Goal: Find specific page/section: Find specific page/section

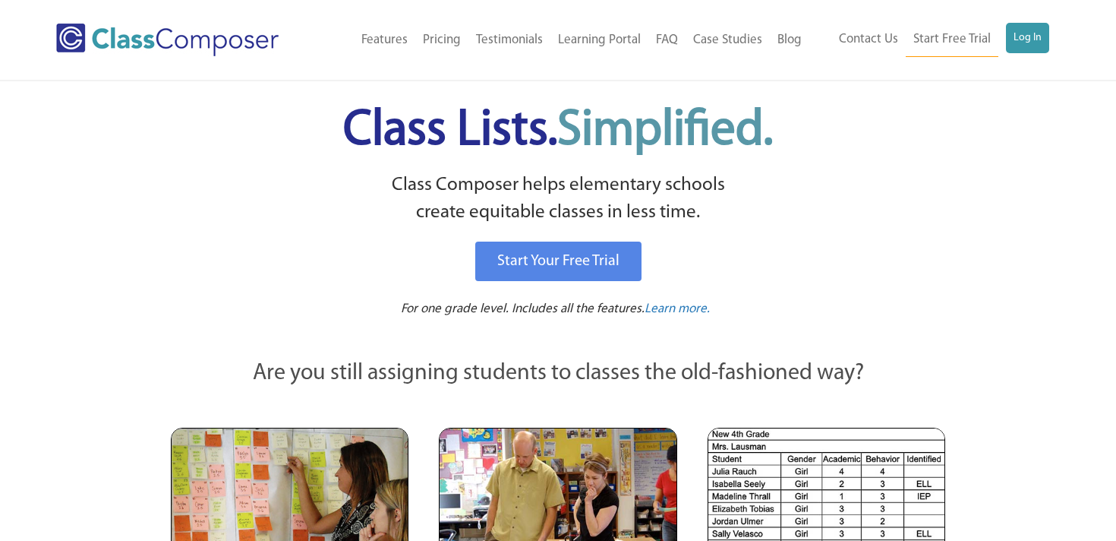
click at [1038, 21] on div "Menu Home Old Features Pricing Testimonials Learning Portal FAQ Case Studies Bl…" at bounding box center [558, 40] width 1005 height 80
click at [1034, 38] on link "Log In" at bounding box center [1027, 38] width 43 height 30
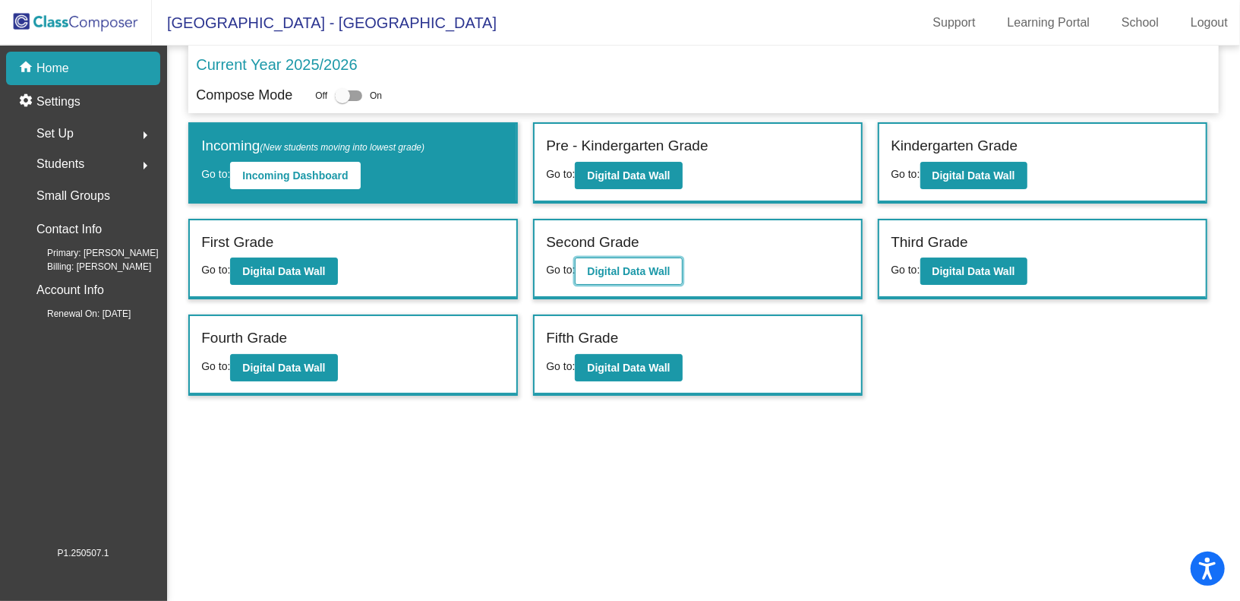
click at [657, 266] on b "Digital Data Wall" at bounding box center [628, 271] width 83 height 12
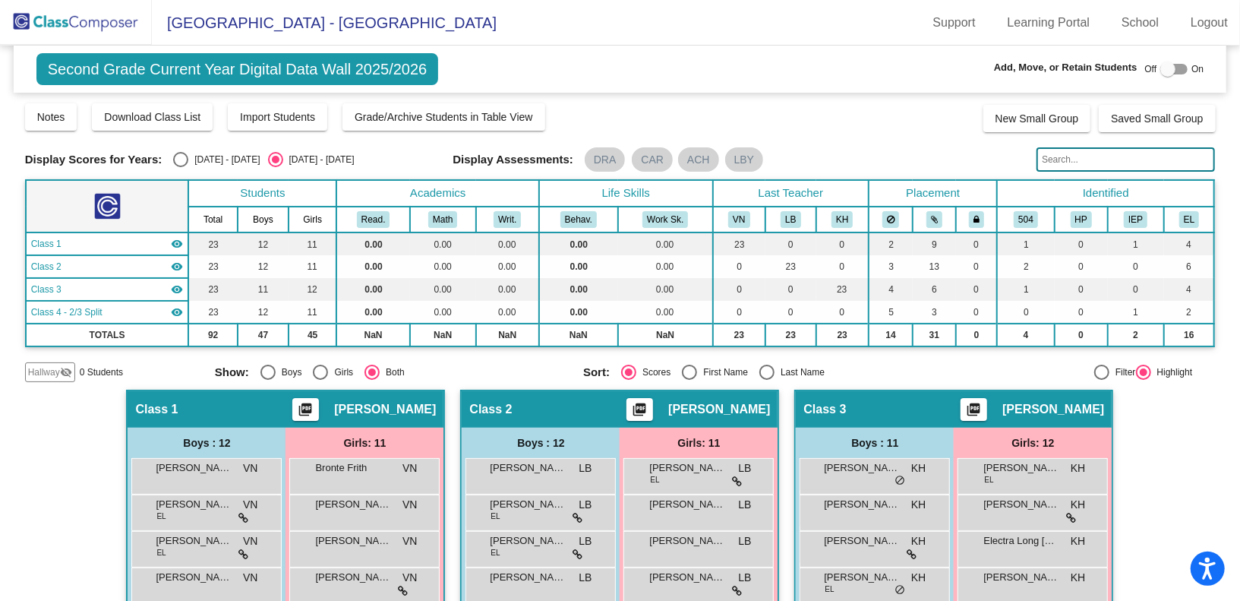
click at [1059, 162] on input "text" at bounding box center [1126, 159] width 178 height 24
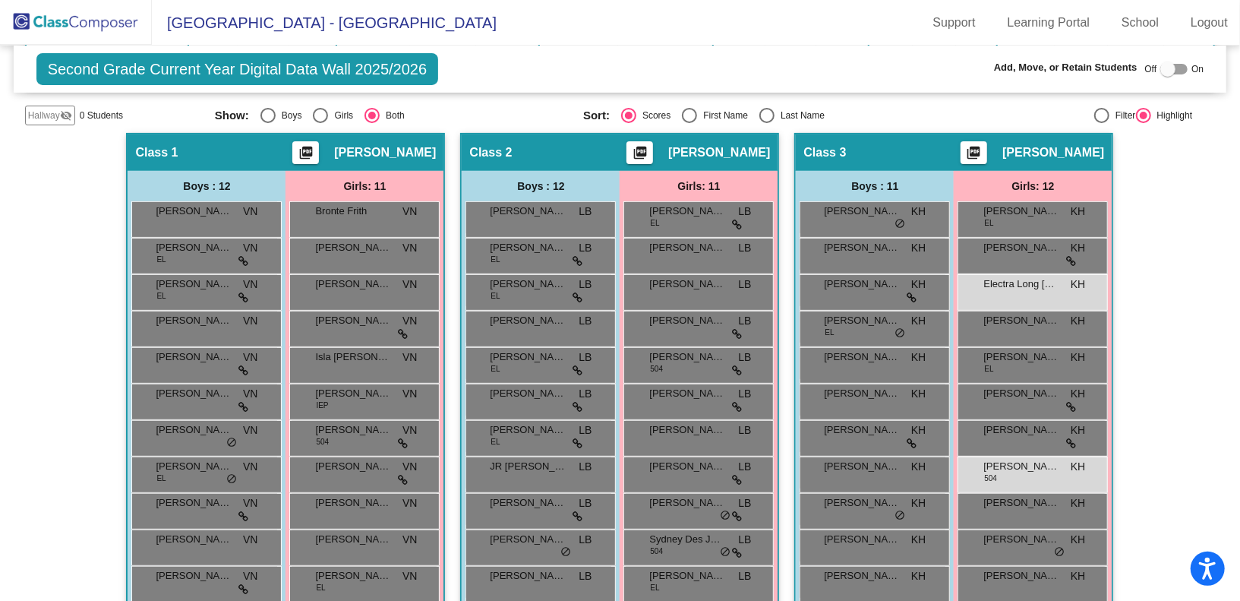
scroll to position [309, 0]
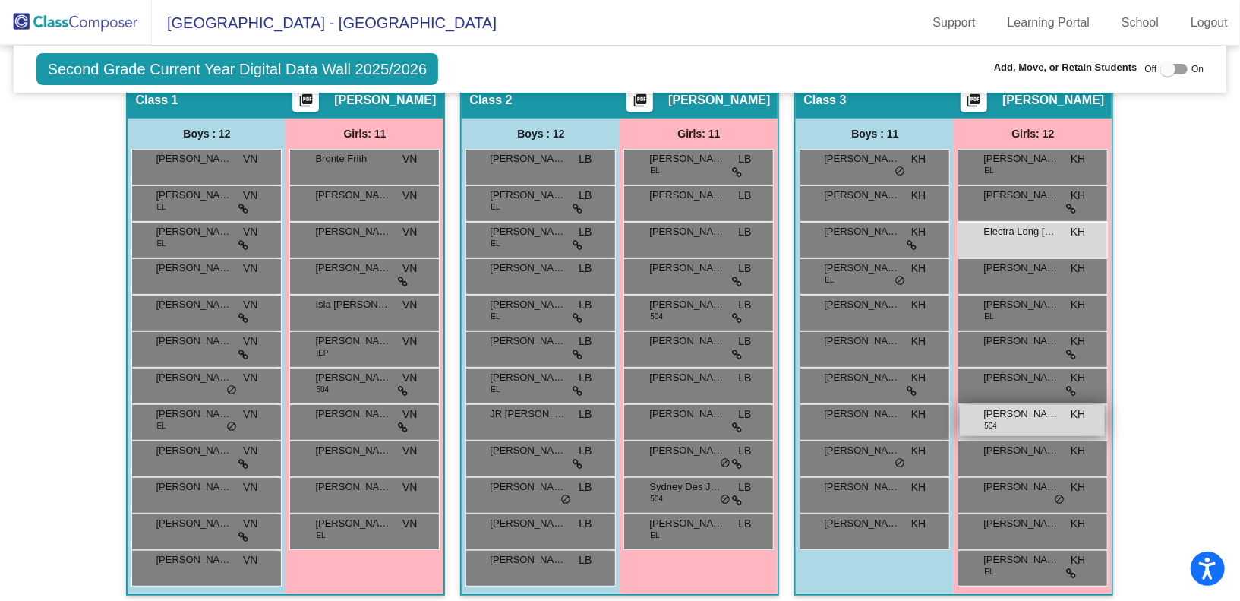
type input "mc"
click at [1002, 419] on div "Katherine McClane 504 KH lock do_not_disturb_alt" at bounding box center [1032, 420] width 145 height 31
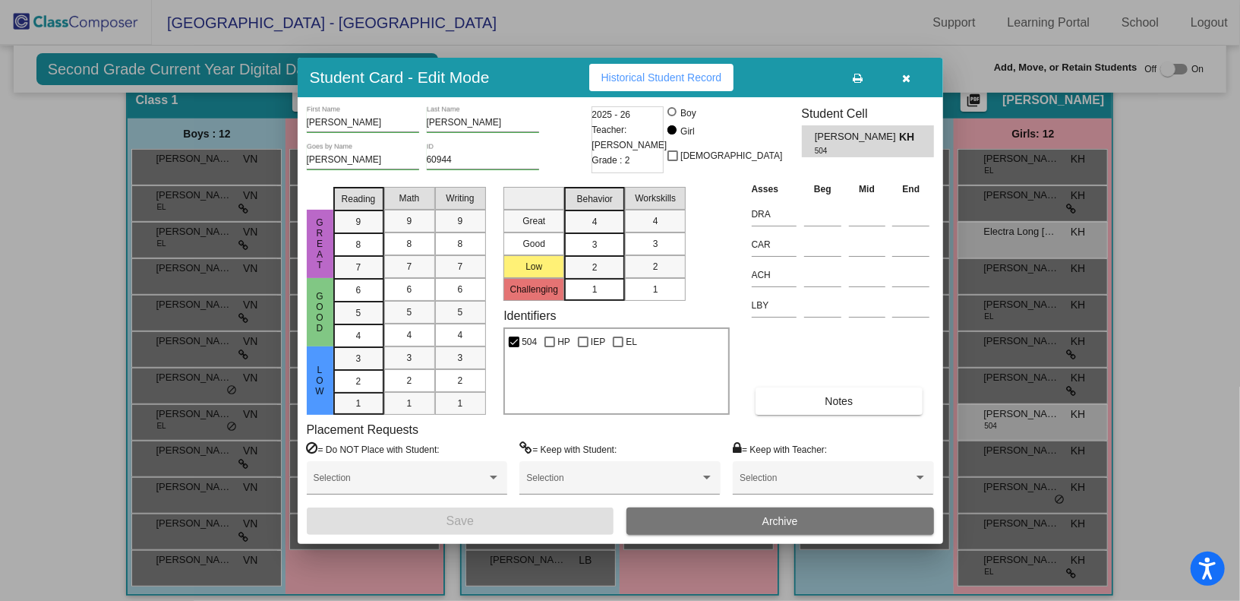
click at [909, 73] on icon "button" at bounding box center [906, 78] width 8 height 11
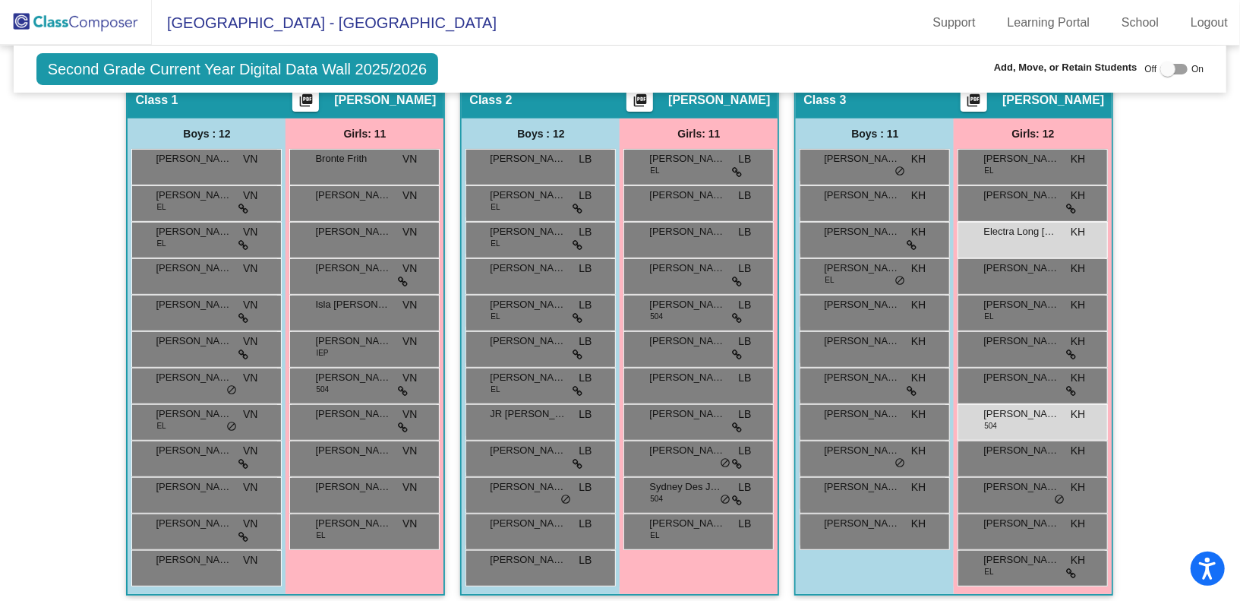
click at [93, 35] on img at bounding box center [76, 22] width 152 height 45
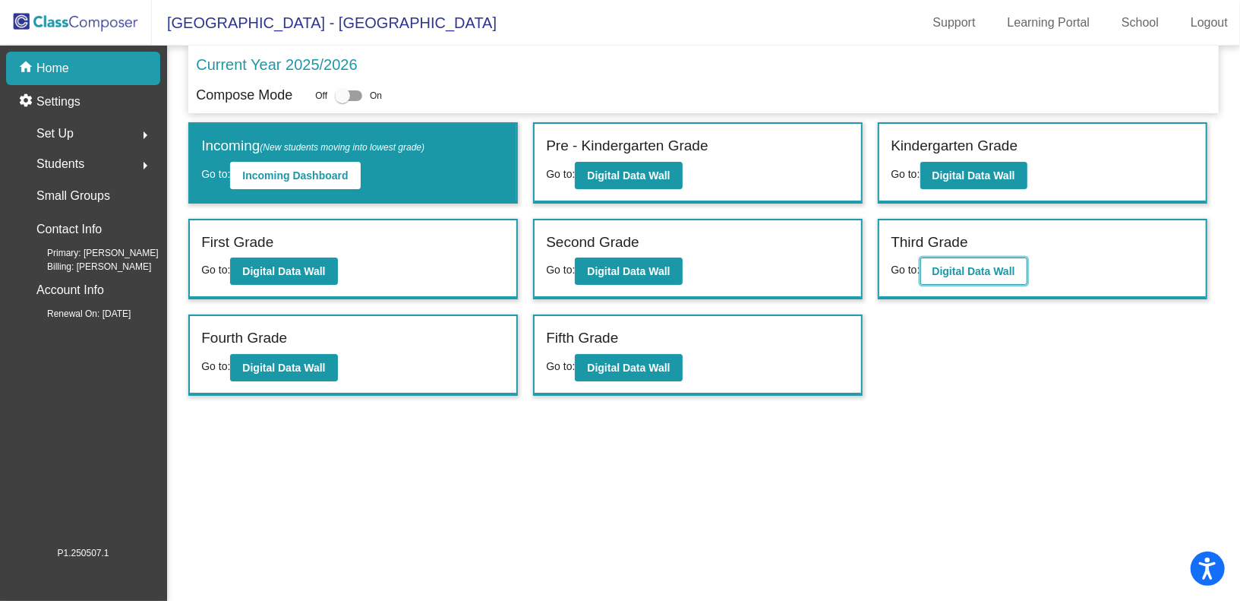
click at [985, 265] on b "Digital Data Wall" at bounding box center [974, 271] width 83 height 12
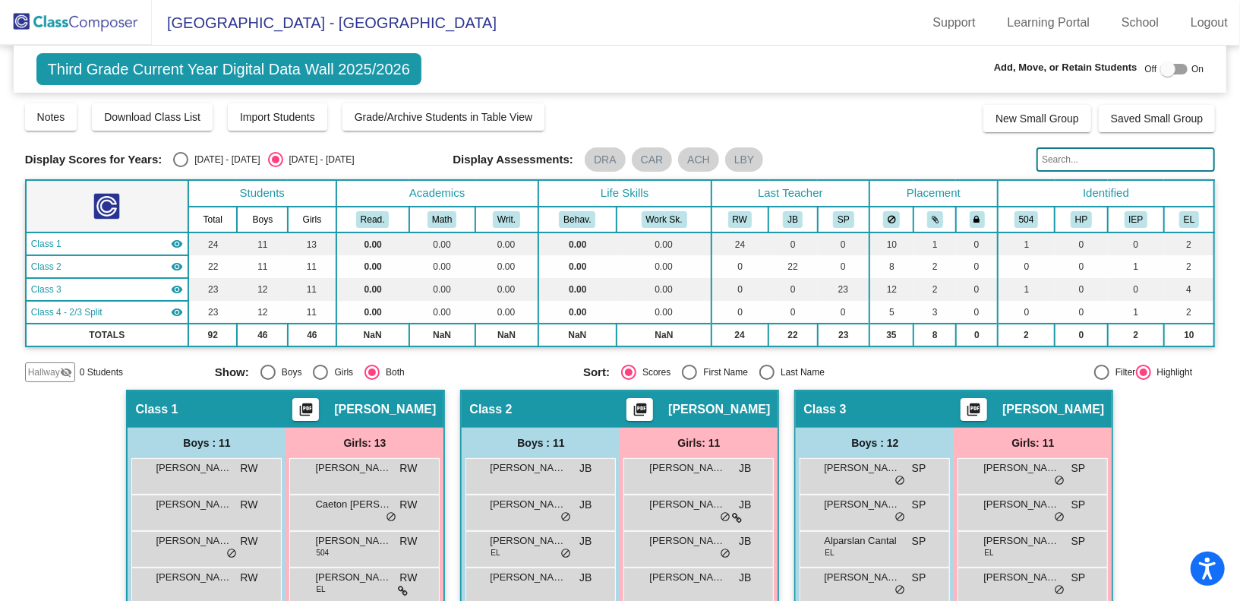
click at [1062, 163] on input "text" at bounding box center [1126, 159] width 178 height 24
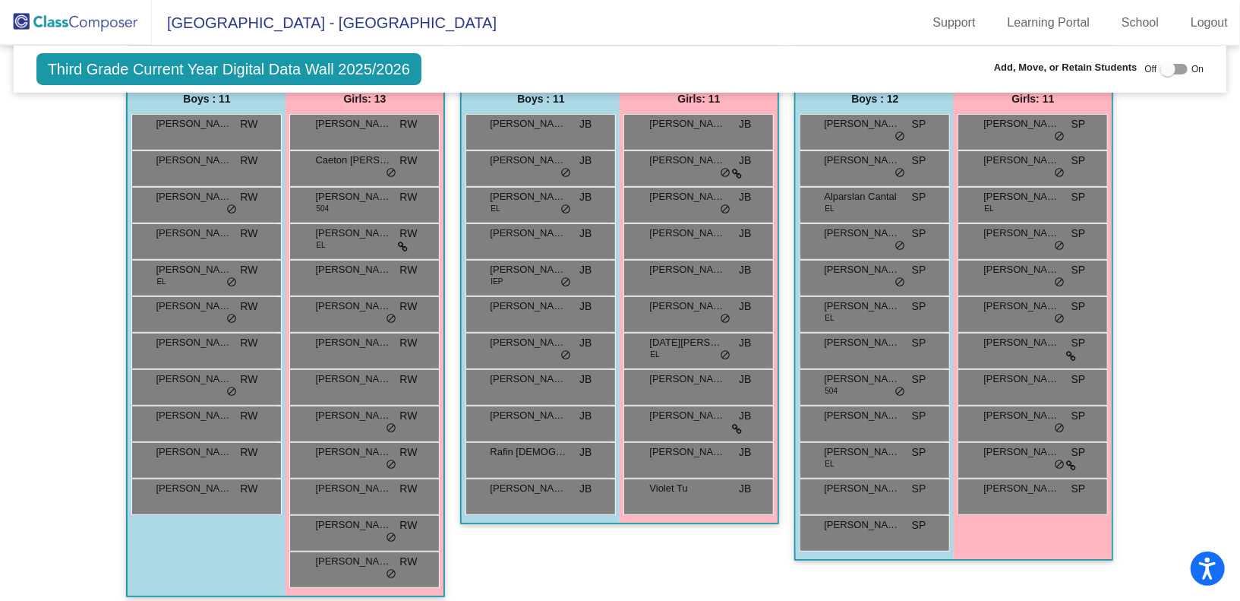
scroll to position [108, 0]
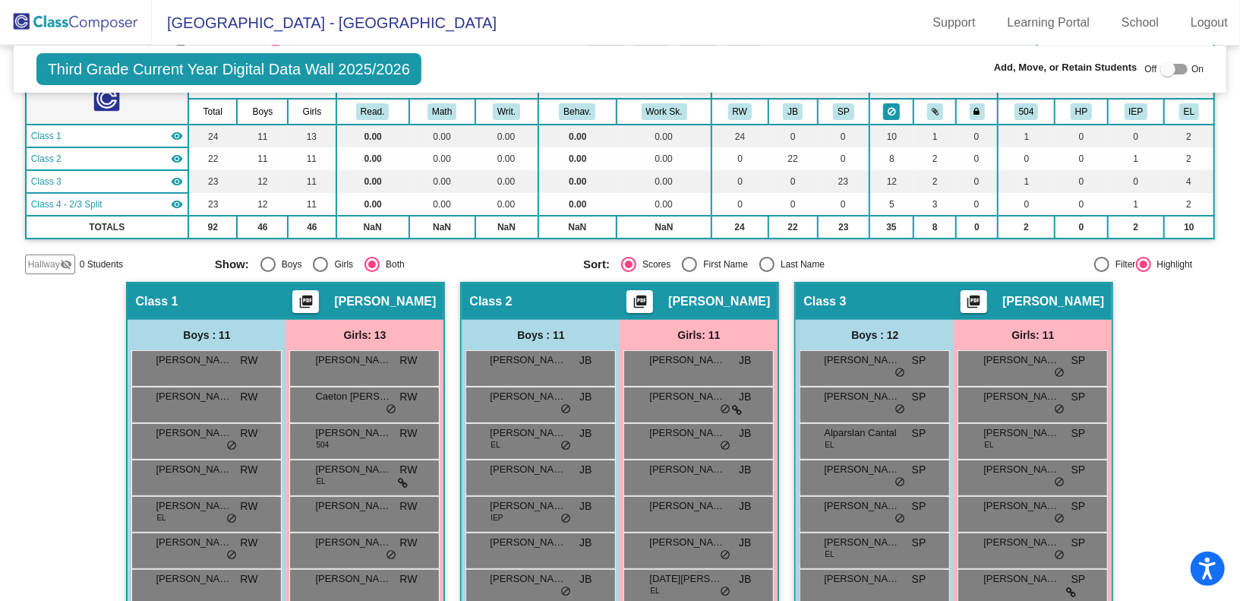
type input "k"
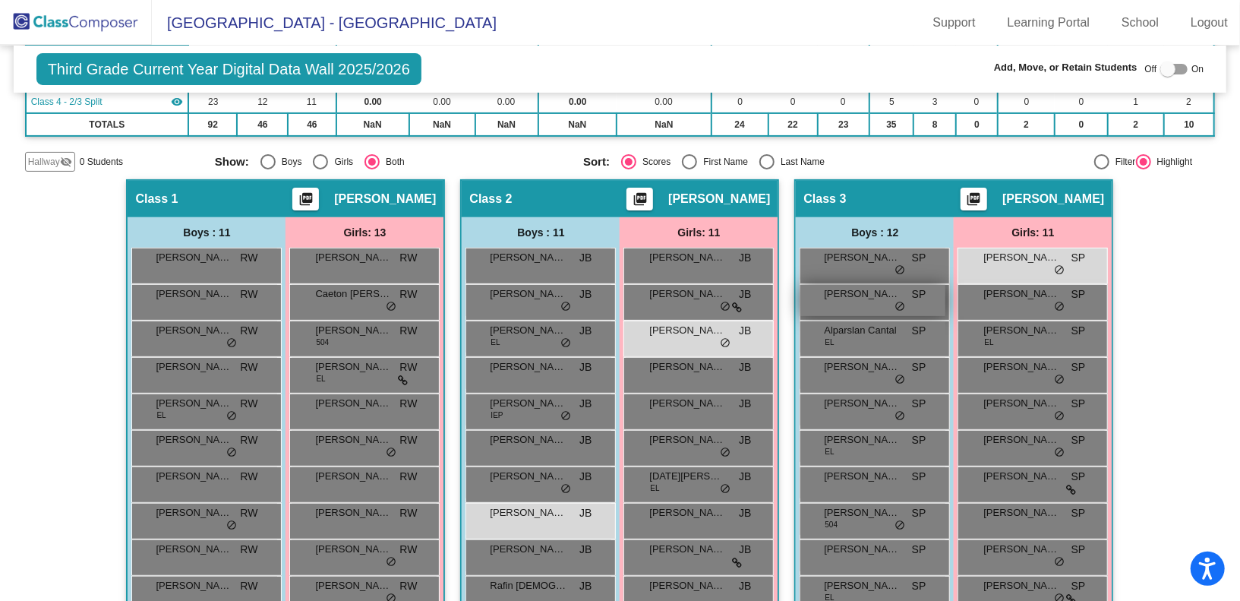
scroll to position [213, 0]
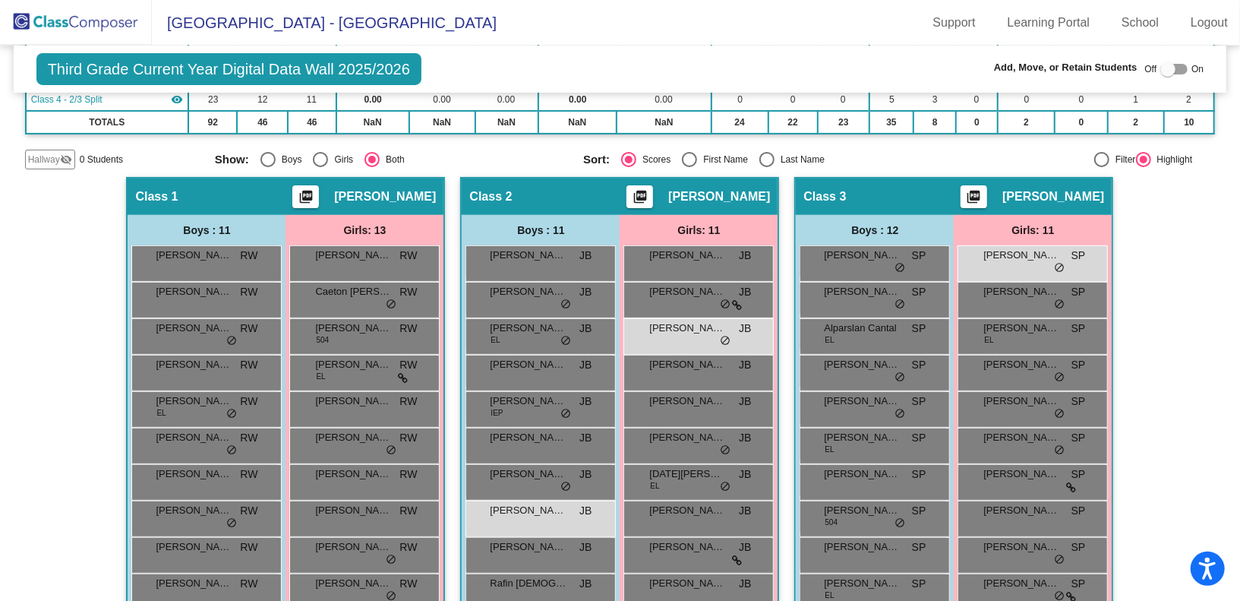
type input "K"
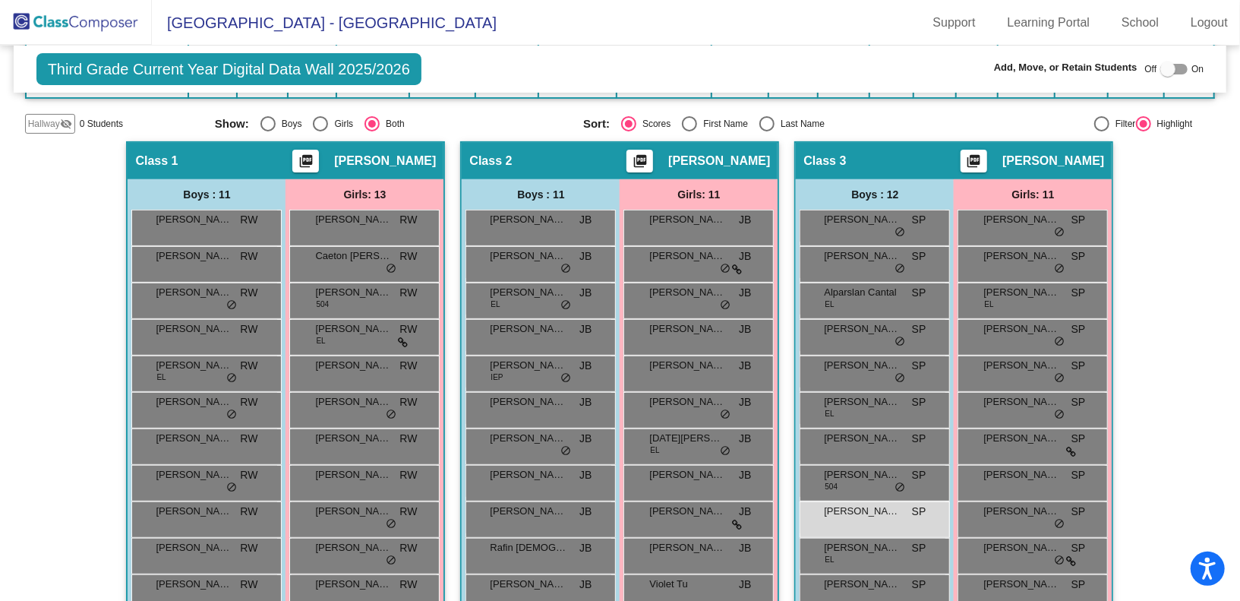
scroll to position [108, 0]
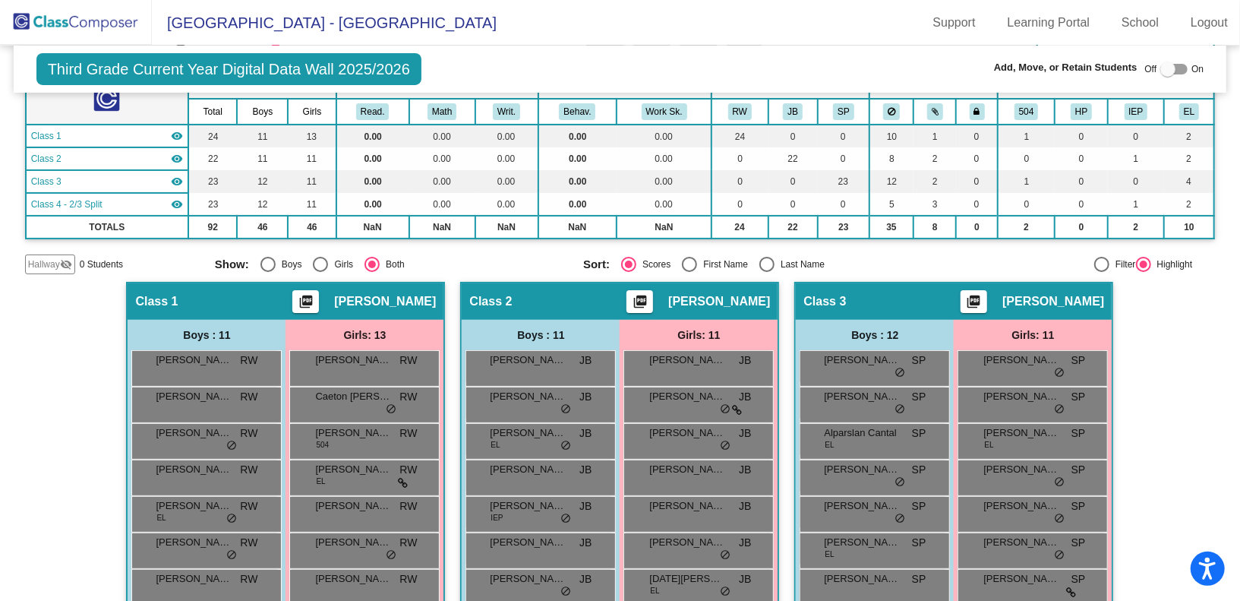
type input "m"
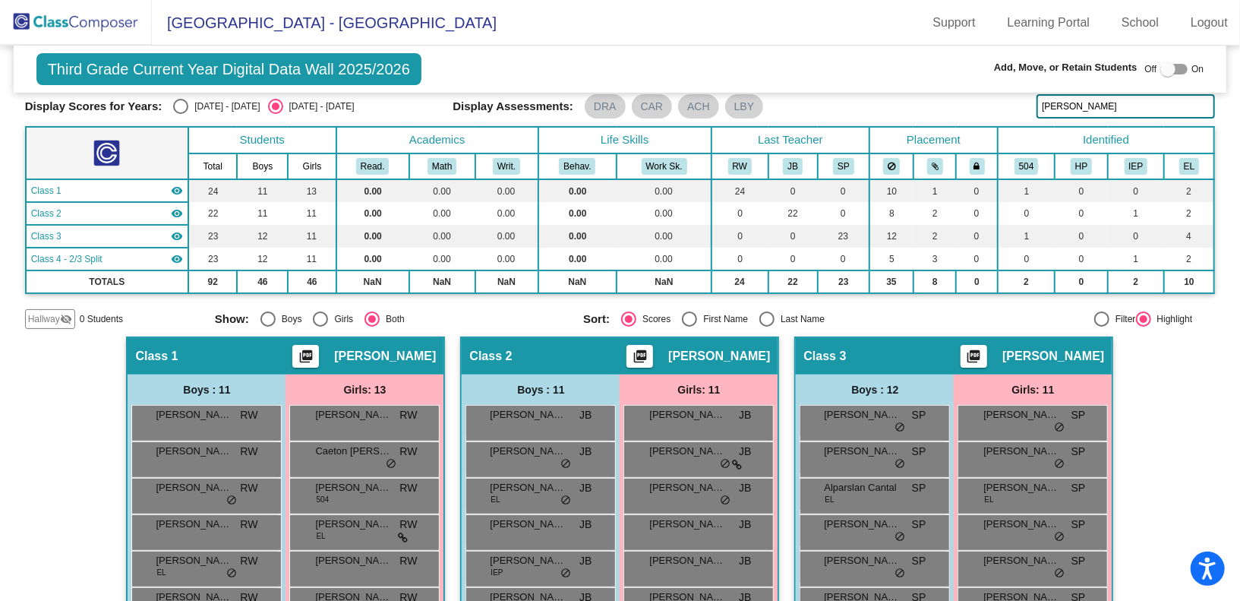
scroll to position [7, 0]
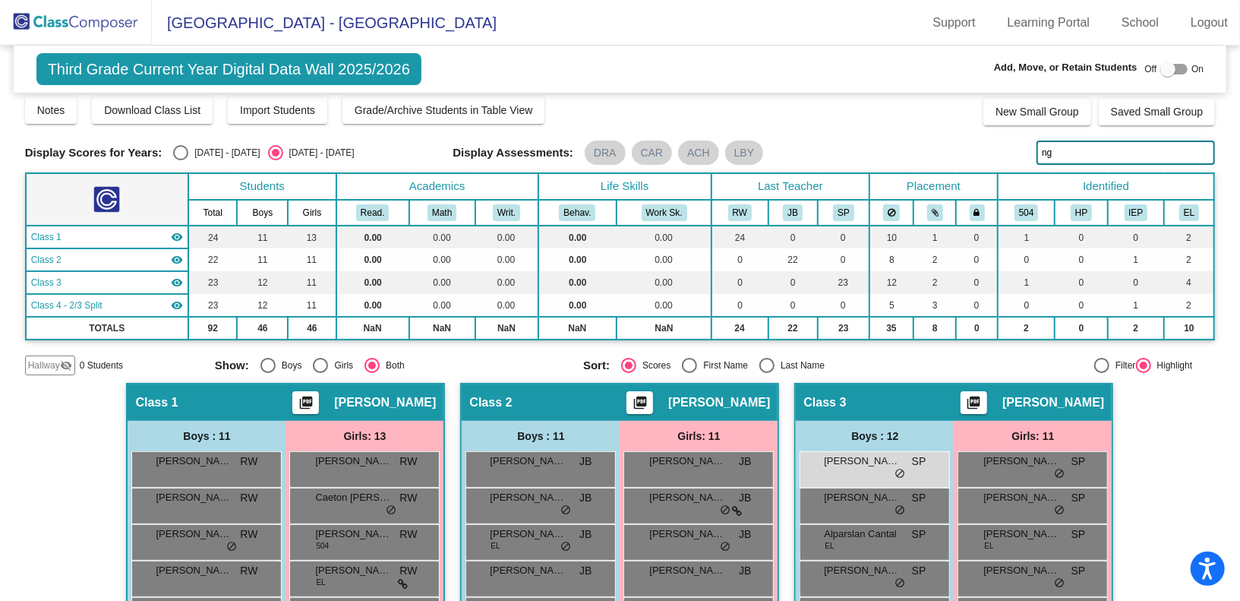
type input "n"
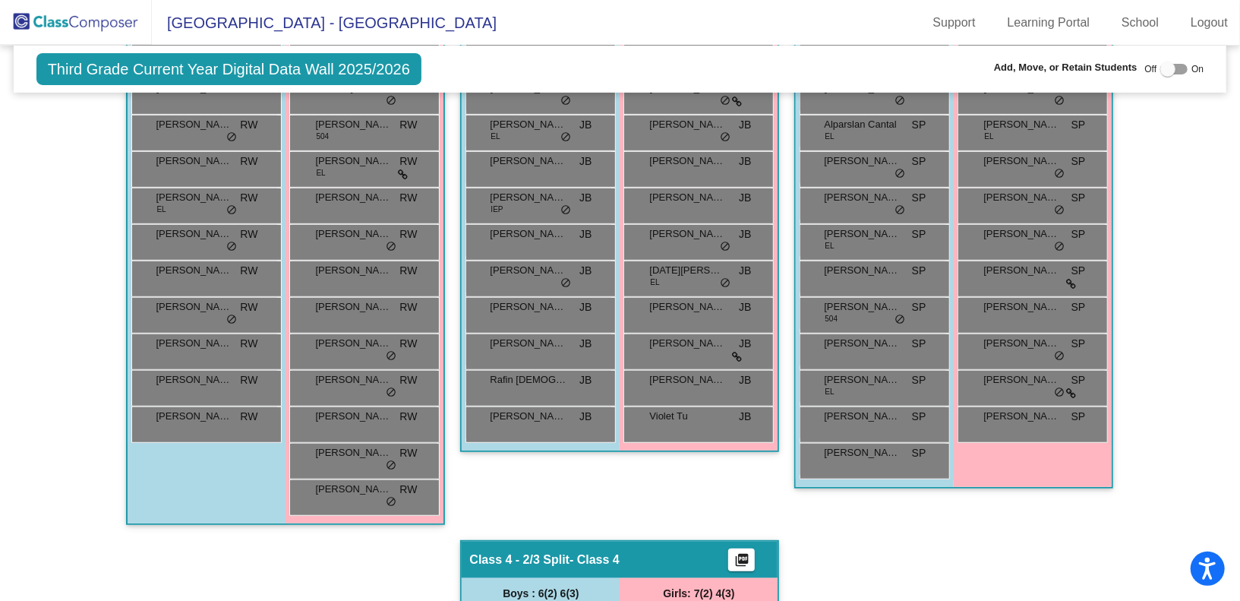
scroll to position [99, 0]
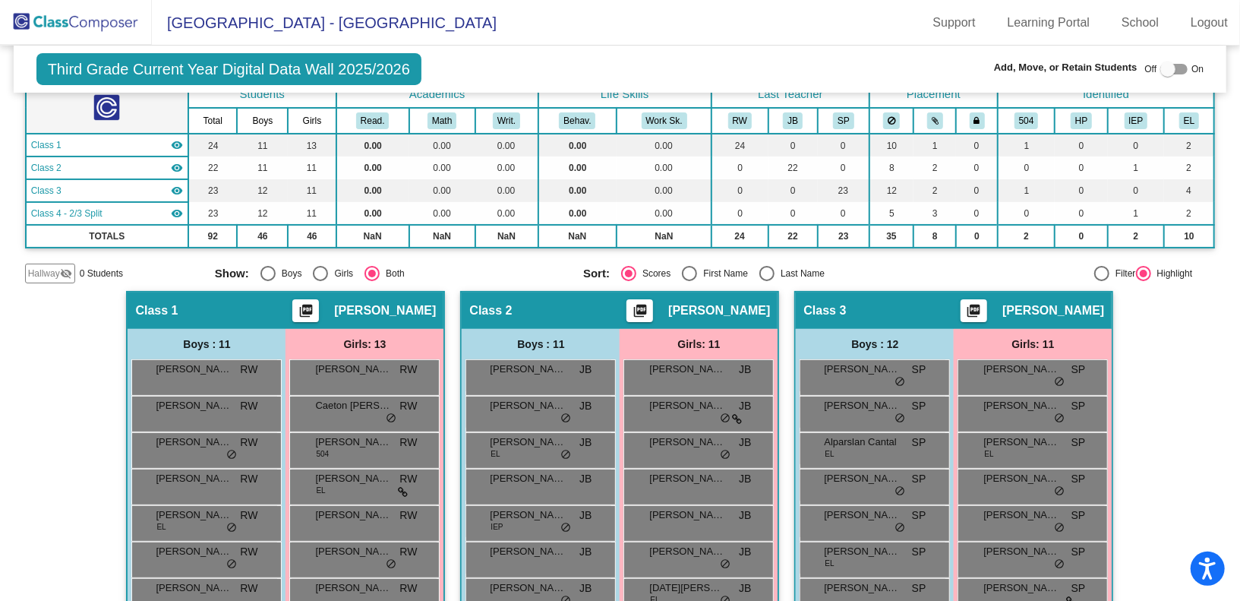
type input "Maso"
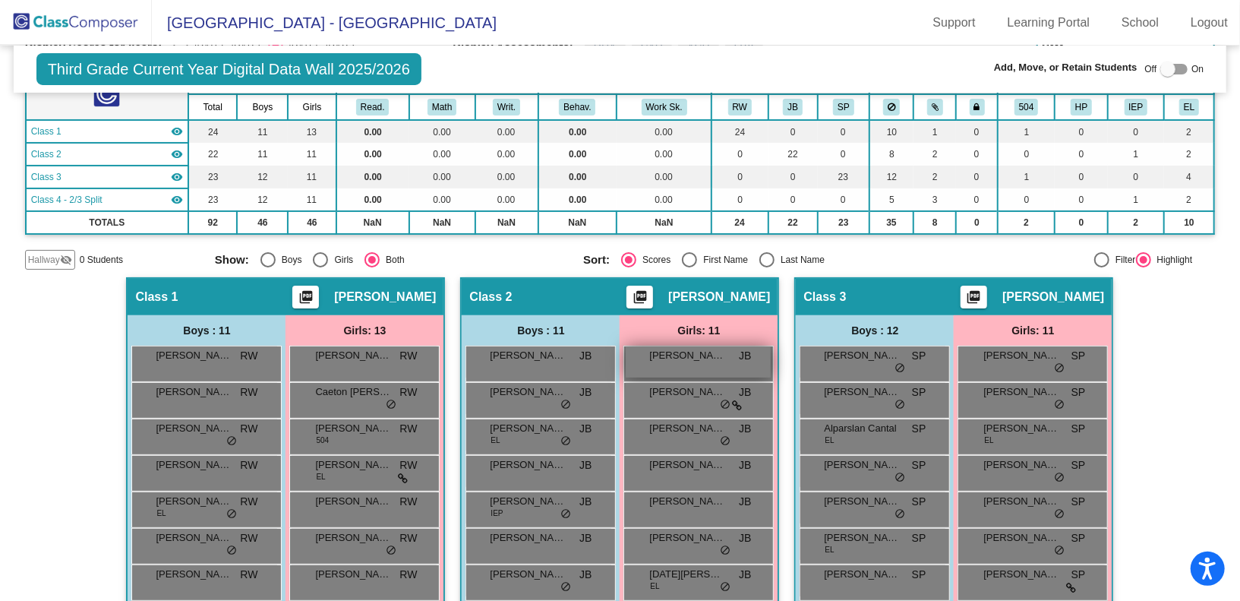
scroll to position [0, 0]
